Goal: Information Seeking & Learning: Learn about a topic

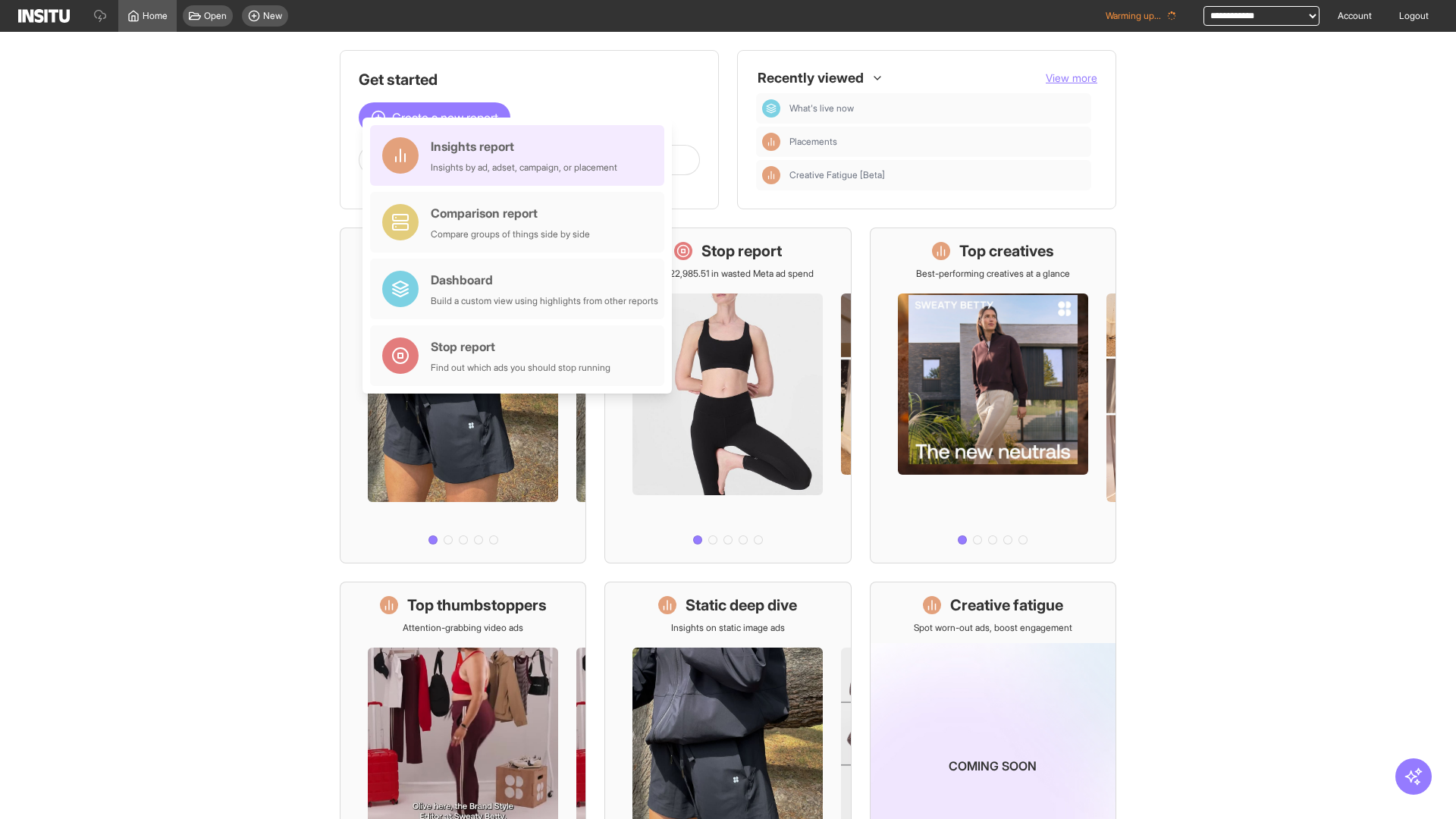
click at [520, 155] on div "Insights report Insights by ad, adset, campaign, or placement" at bounding box center [524, 155] width 186 height 37
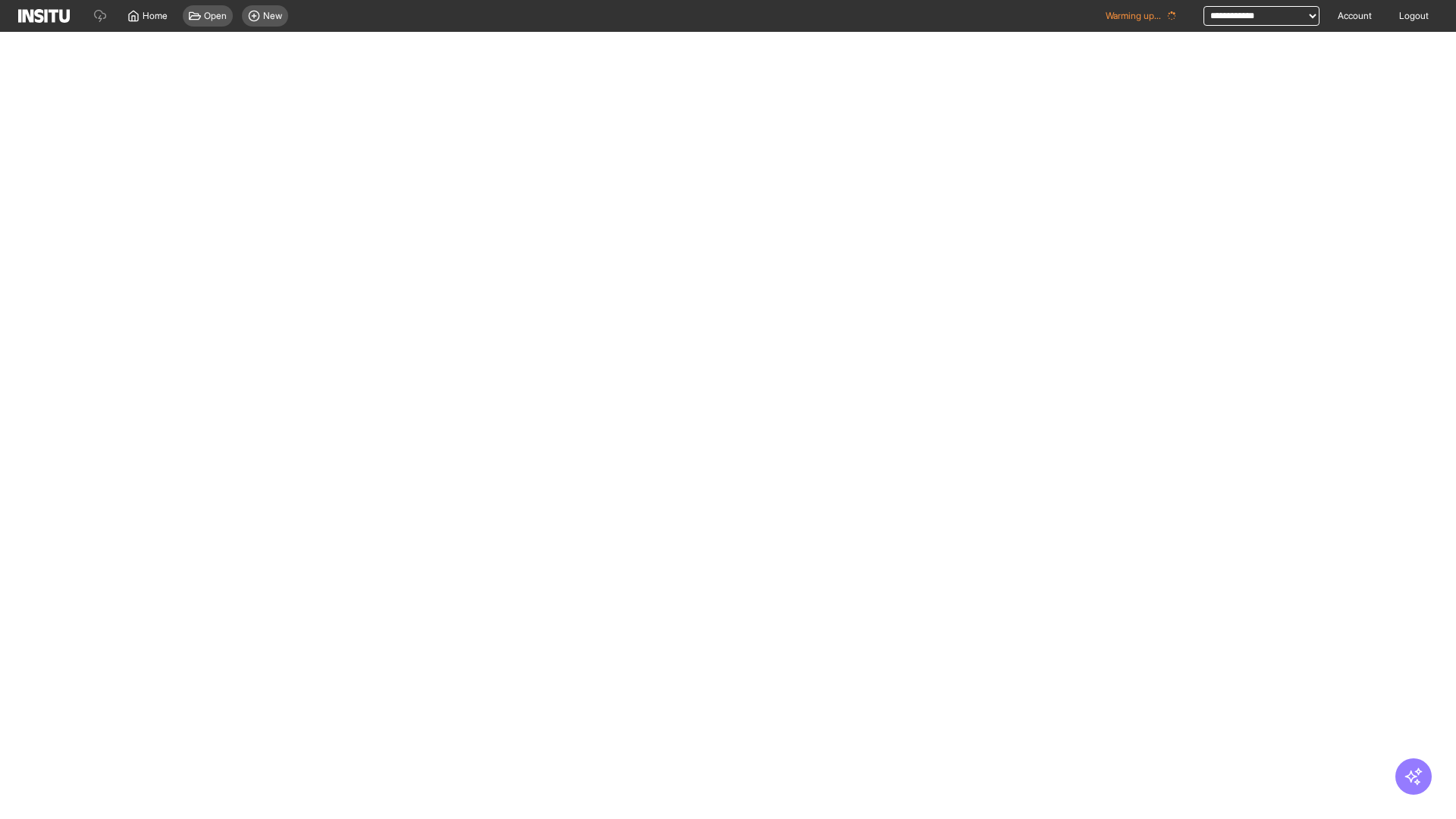
select select "**"
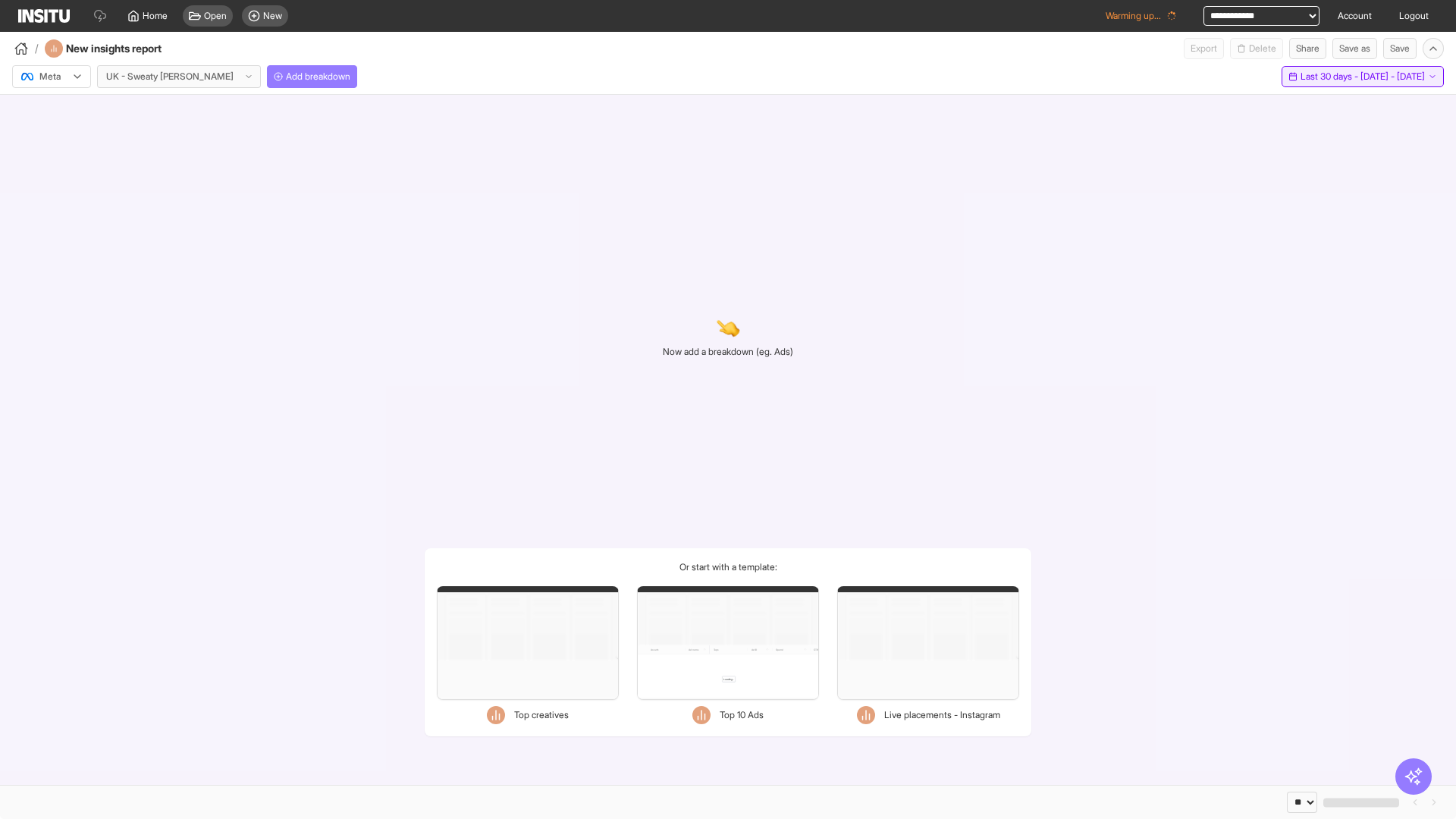
click at [1329, 76] on span "Last 30 days - [DATE] - [DATE]" at bounding box center [1363, 76] width 124 height 12
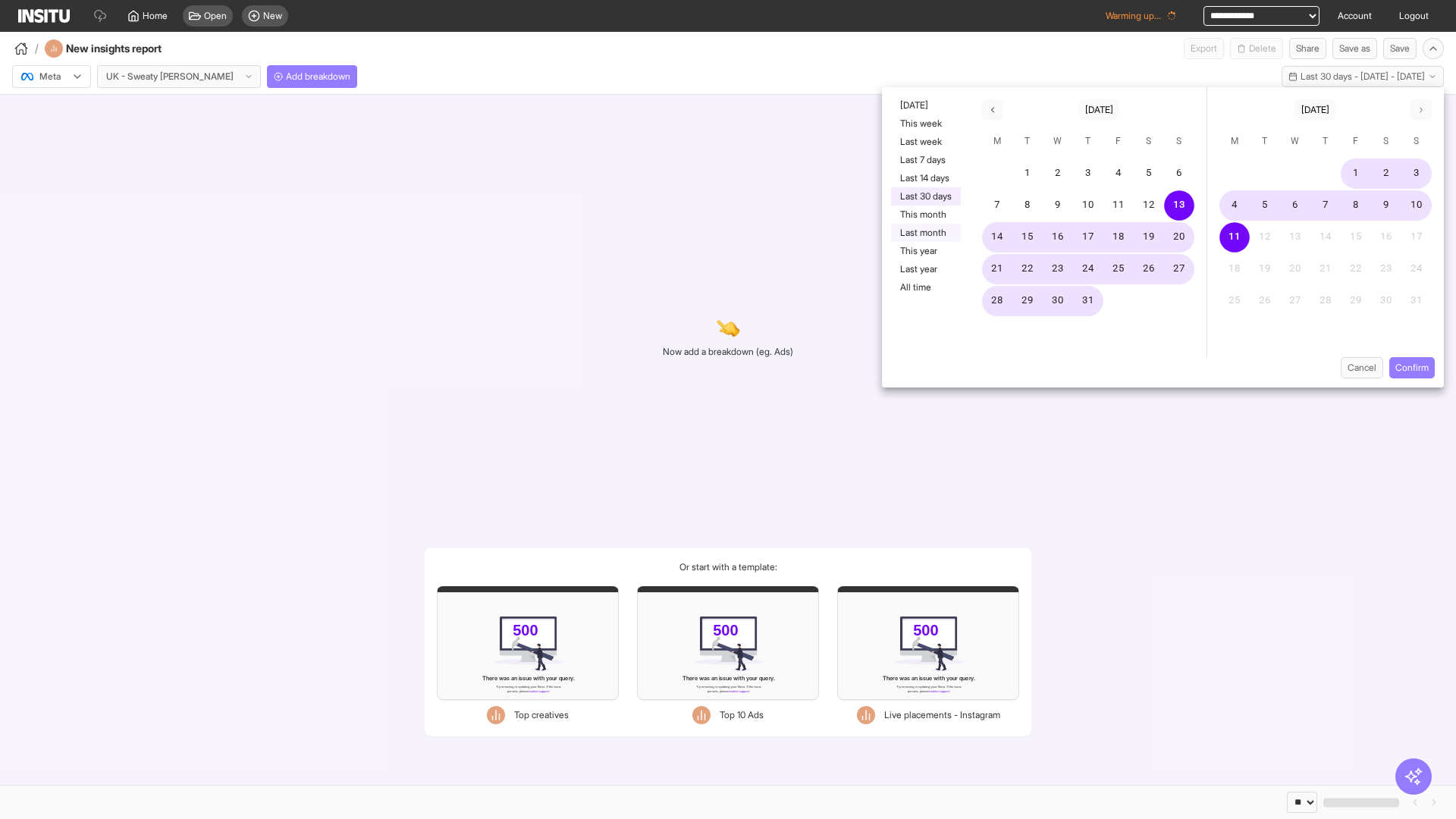
click at [924, 233] on button "Last month" at bounding box center [926, 233] width 70 height 18
